Goal: Task Accomplishment & Management: Manage account settings

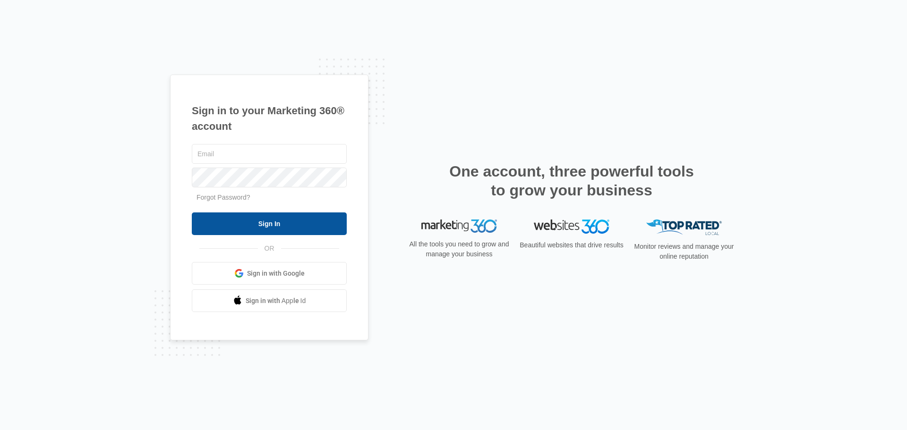
type input "[EMAIL_ADDRESS][DOMAIN_NAME]"
click at [271, 229] on input "Sign In" at bounding box center [269, 223] width 155 height 23
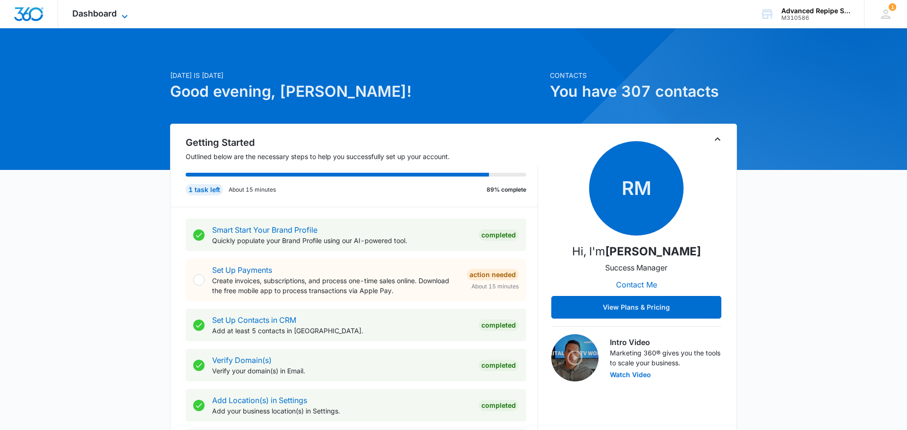
click at [107, 13] on span "Dashboard" at bounding box center [94, 13] width 44 height 10
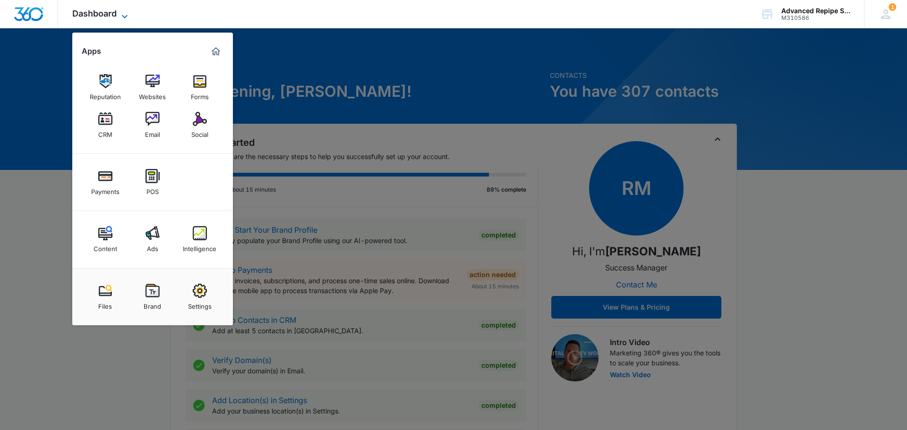
click at [107, 13] on span "Dashboard" at bounding box center [94, 13] width 44 height 10
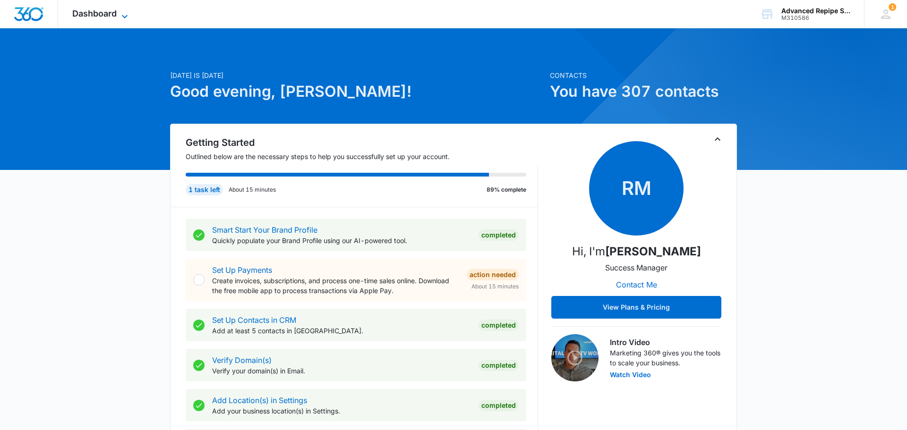
click at [116, 12] on span "Dashboard" at bounding box center [94, 13] width 44 height 10
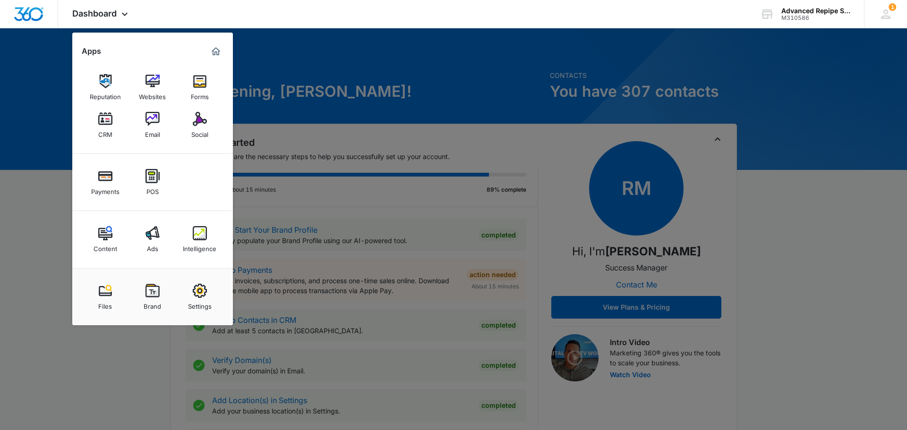
click at [366, 71] on div at bounding box center [453, 215] width 907 height 430
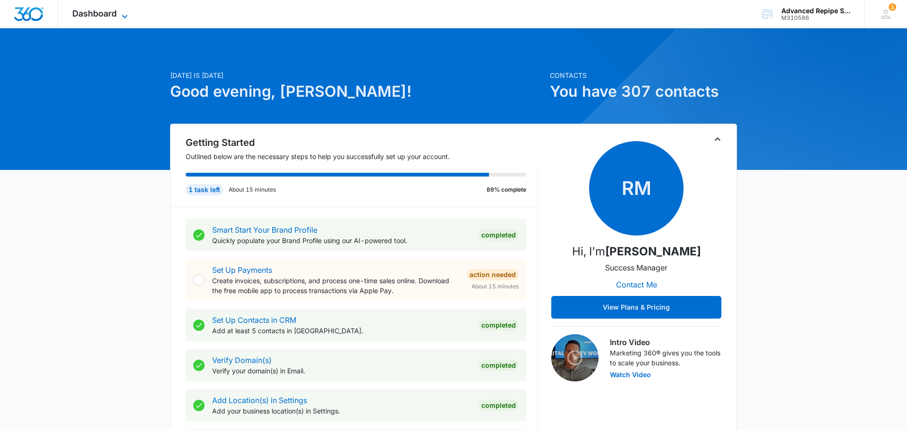
click at [125, 13] on icon at bounding box center [124, 16] width 11 height 11
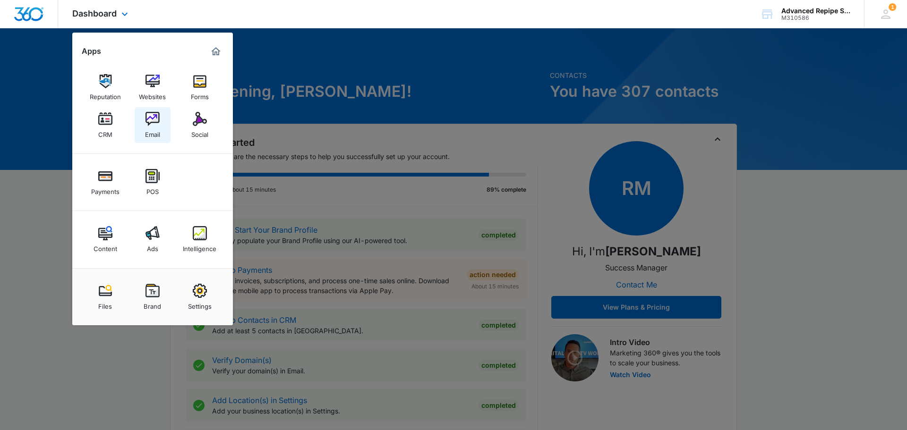
click at [156, 125] on img at bounding box center [152, 119] width 14 height 14
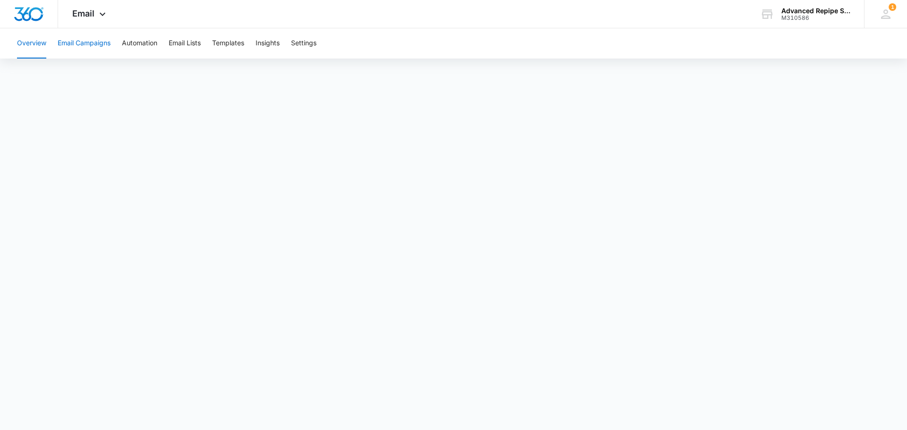
click at [91, 43] on button "Email Campaigns" at bounding box center [84, 43] width 53 height 30
click at [91, 11] on span "Email" at bounding box center [83, 13] width 22 height 10
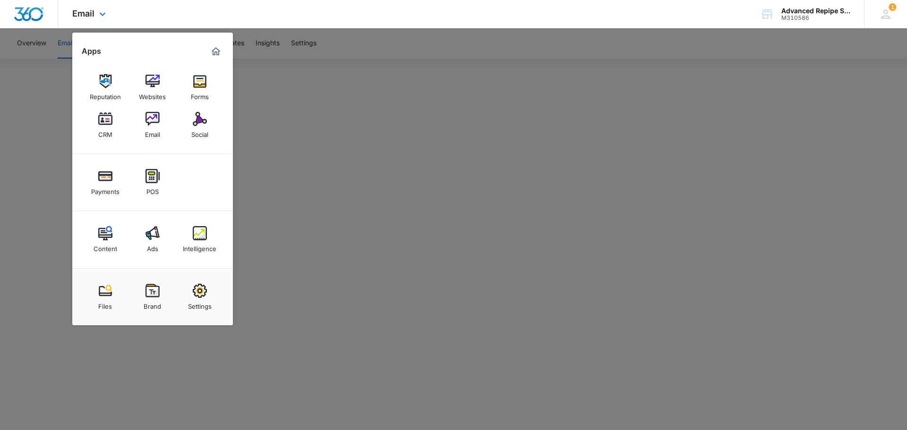
click at [217, 55] on img "Marketing 360® Dashboard" at bounding box center [215, 51] width 11 height 11
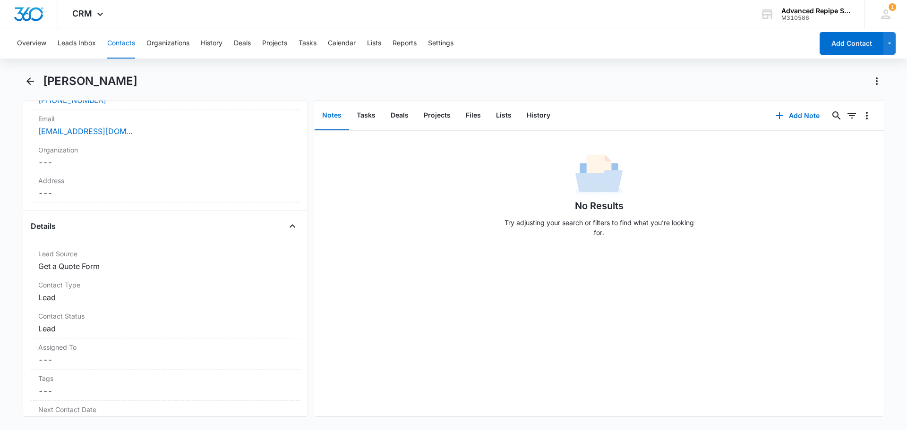
scroll to position [236, 0]
